Goal: Find specific page/section: Find specific page/section

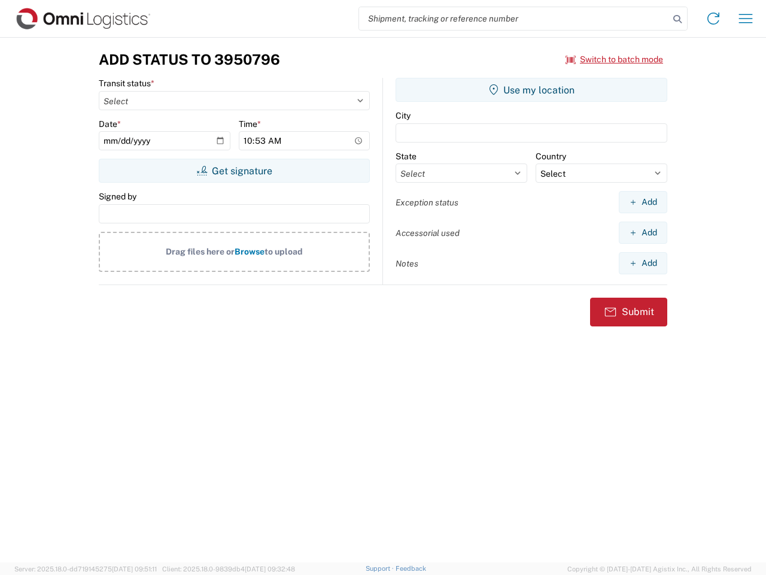
click at [514, 19] on input "search" at bounding box center [514, 18] width 310 height 23
click at [678, 19] on icon at bounding box center [677, 19] width 17 height 17
click at [713, 19] on icon at bounding box center [713, 18] width 19 height 19
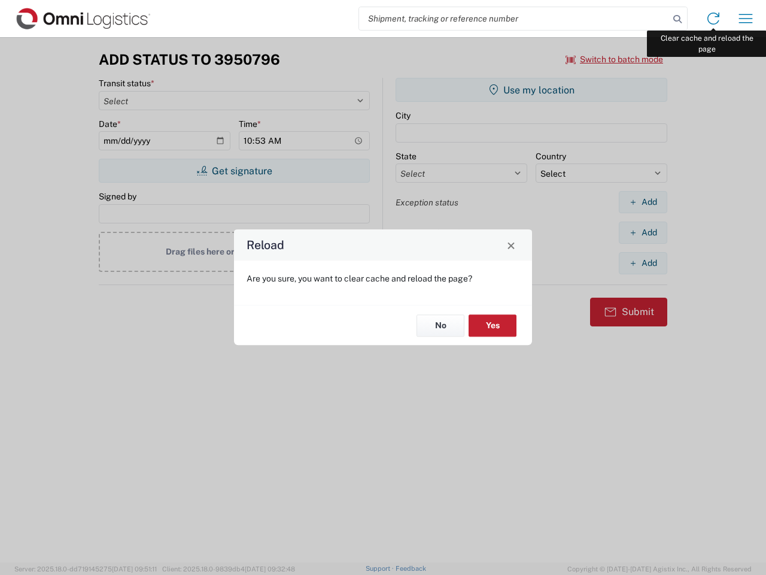
click at [746, 19] on div "Reload Are you sure, you want to clear cache and reload the page? No Yes" at bounding box center [383, 287] width 766 height 575
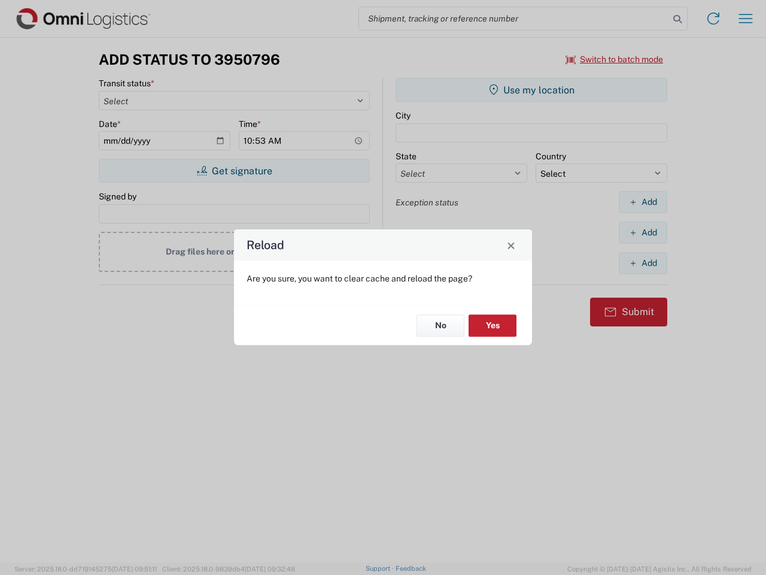
click at [615, 59] on div "Reload Are you sure, you want to clear cache and reload the page? No Yes" at bounding box center [383, 287] width 766 height 575
click at [234, 171] on div "Reload Are you sure, you want to clear cache and reload the page? No Yes" at bounding box center [383, 287] width 766 height 575
click at [532, 90] on div "Reload Are you sure, you want to clear cache and reload the page? No Yes" at bounding box center [383, 287] width 766 height 575
click at [643, 202] on div "Reload Are you sure, you want to clear cache and reload the page? No Yes" at bounding box center [383, 287] width 766 height 575
click at [643, 232] on div "Reload Are you sure, you want to clear cache and reload the page? No Yes" at bounding box center [383, 287] width 766 height 575
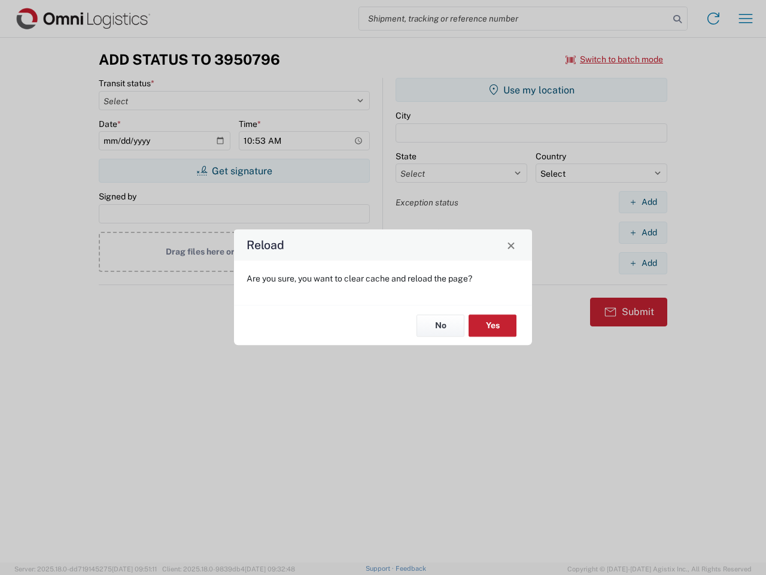
click at [643, 263] on div "Reload Are you sure, you want to clear cache and reload the page? No Yes" at bounding box center [383, 287] width 766 height 575
